Goal: Transaction & Acquisition: Purchase product/service

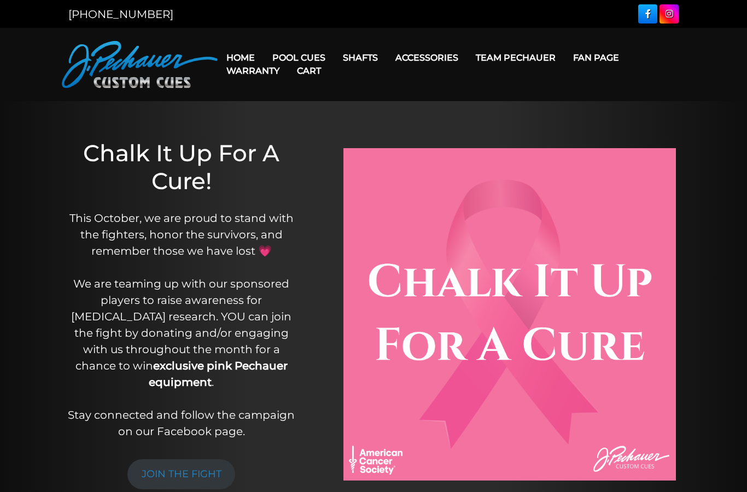
click at [310, 58] on link "Cart" at bounding box center [309, 71] width 42 height 28
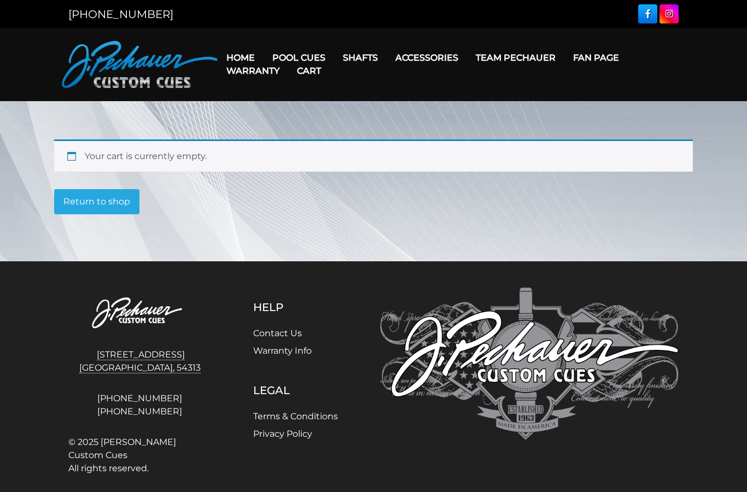
click at [298, 60] on link "Cart" at bounding box center [309, 71] width 42 height 28
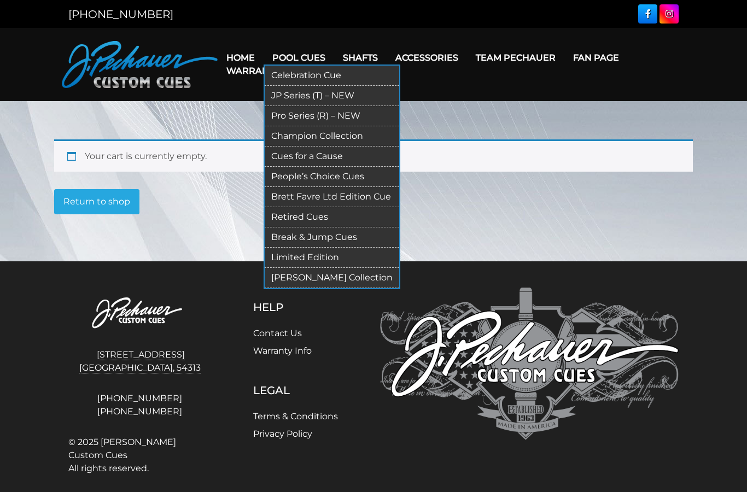
click at [339, 237] on link "Break & Jump Cues" at bounding box center [332, 238] width 135 height 20
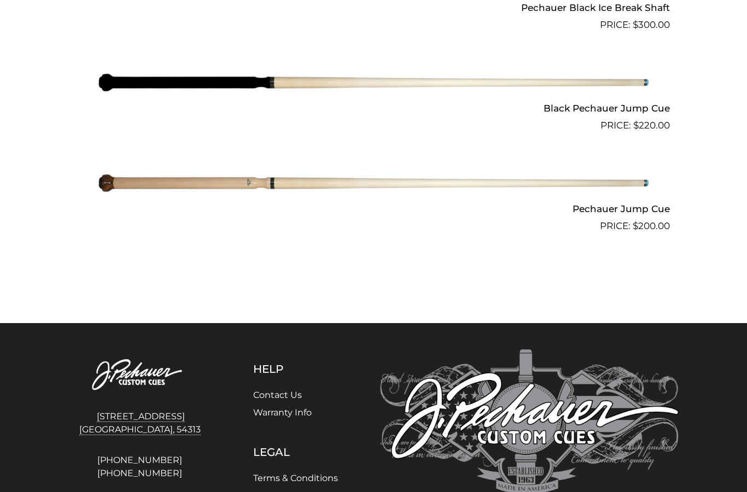
scroll to position [980, 0]
